Goal: Task Accomplishment & Management: Manage account settings

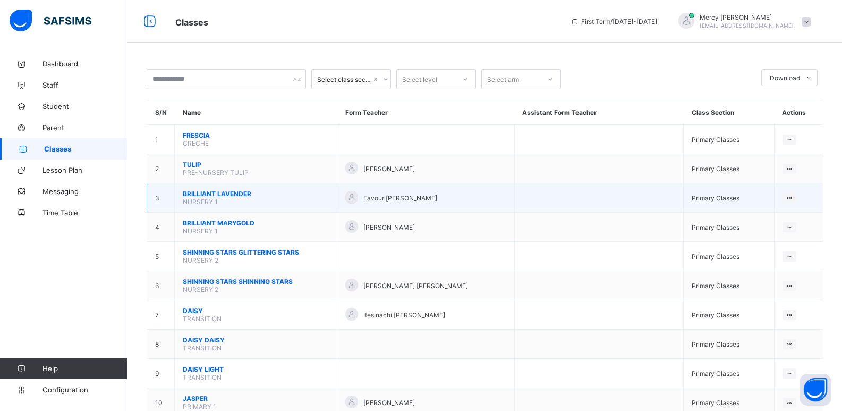
click at [220, 191] on span "BRILLIANT LAVENDER" at bounding box center [256, 194] width 146 height 8
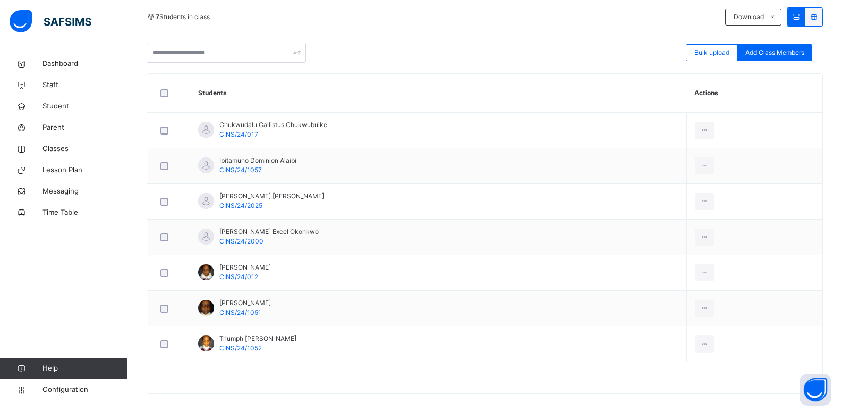
scroll to position [245, 0]
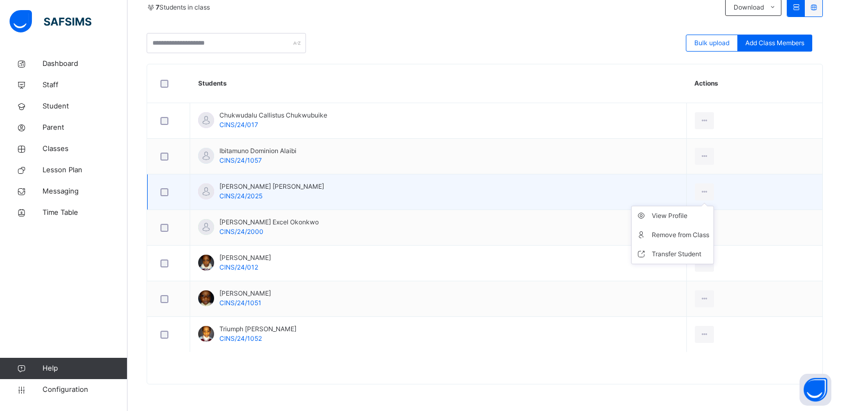
click at [682, 210] on ul "View Profile Remove from Class Transfer Student" at bounding box center [672, 235] width 83 height 58
click at [682, 215] on div "View Profile" at bounding box center [680, 215] width 57 height 11
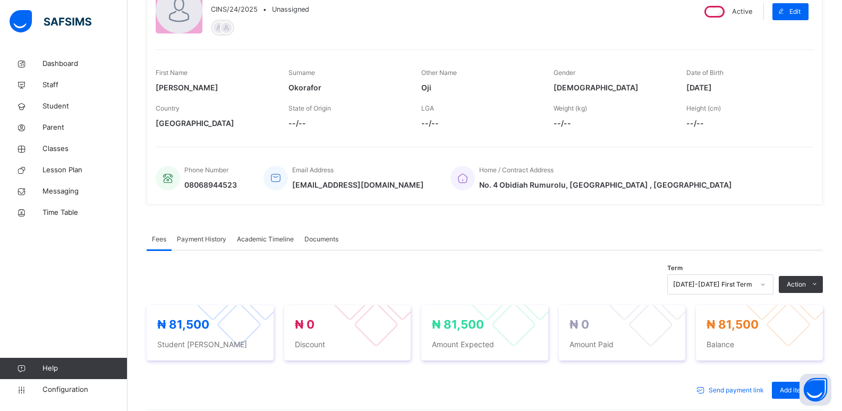
scroll to position [36, 0]
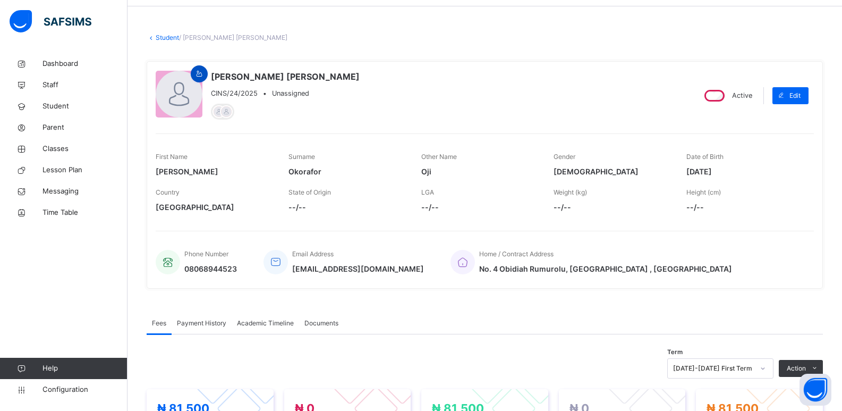
click at [195, 68] on div at bounding box center [199, 73] width 17 height 17
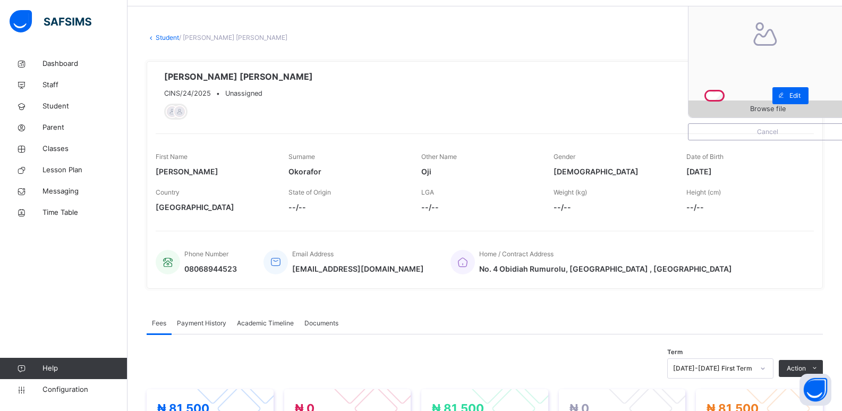
click at [736, 103] on div "Browse file" at bounding box center [767, 108] width 158 height 17
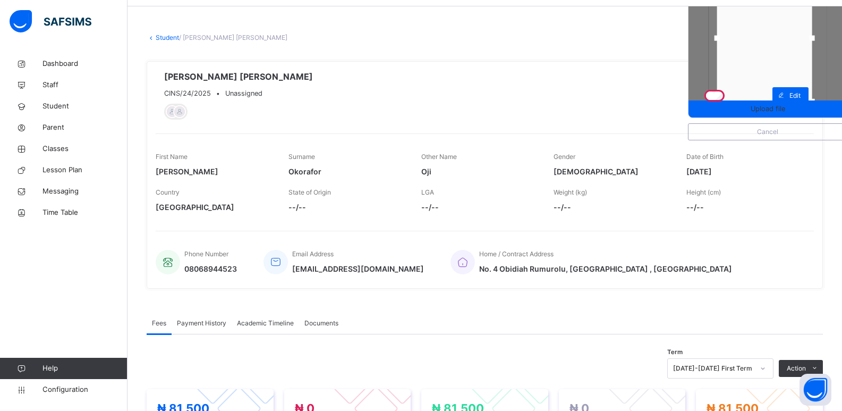
click at [776, 48] on div at bounding box center [764, 38] width 95 height 126
click at [766, 105] on span "Upload file" at bounding box center [767, 109] width 35 height 10
click at [713, 14] on div "Internal Server Error" at bounding box center [770, 18] width 133 height 27
click at [745, 114] on span "Upload file" at bounding box center [767, 109] width 158 height 10
click at [724, 23] on div "Internal Server Error" at bounding box center [770, 18] width 133 height 27
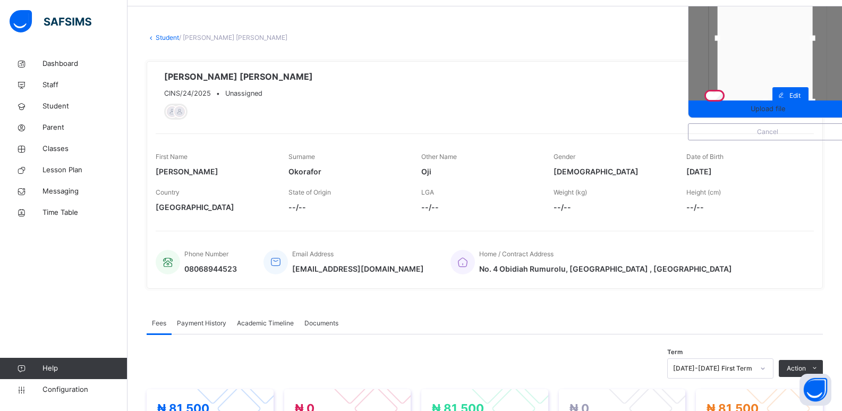
click at [766, 46] on div at bounding box center [764, 38] width 95 height 126
click at [770, 110] on span "Upload file" at bounding box center [767, 109] width 35 height 10
